Goal: Check status: Check status

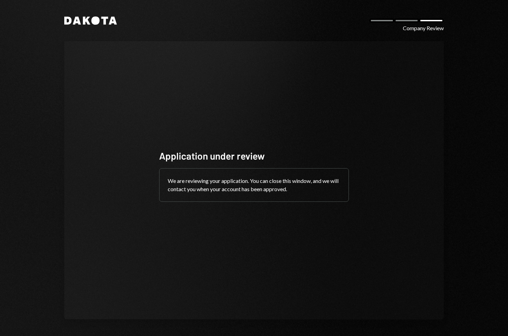
click at [185, 45] on div "Application under review We are reviewing your application. You can close this …" at bounding box center [253, 180] width 379 height 279
click at [102, 21] on icon "Dakota" at bounding box center [90, 20] width 53 height 8
click at [438, 110] on div "Application under review We are reviewing your application. You can close this …" at bounding box center [253, 180] width 379 height 279
click at [422, 32] on div "Company Review" at bounding box center [423, 28] width 41 height 8
click at [100, 22] on icon "Dakota" at bounding box center [90, 20] width 53 height 8
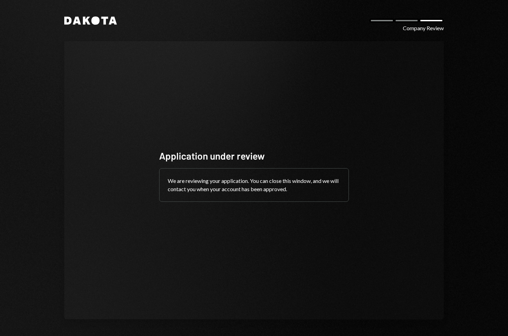
click at [349, 171] on div "Application under review We are reviewing your application. You can close this …" at bounding box center [254, 180] width 206 height 117
click at [282, 118] on div "Application under review We are reviewing your application. You can close this …" at bounding box center [253, 180] width 379 height 279
click at [415, 32] on div "Company Review" at bounding box center [423, 28] width 41 height 8
click at [88, 20] on icon "Dakota" at bounding box center [90, 20] width 53 height 8
